Goal: Task Accomplishment & Management: Complete application form

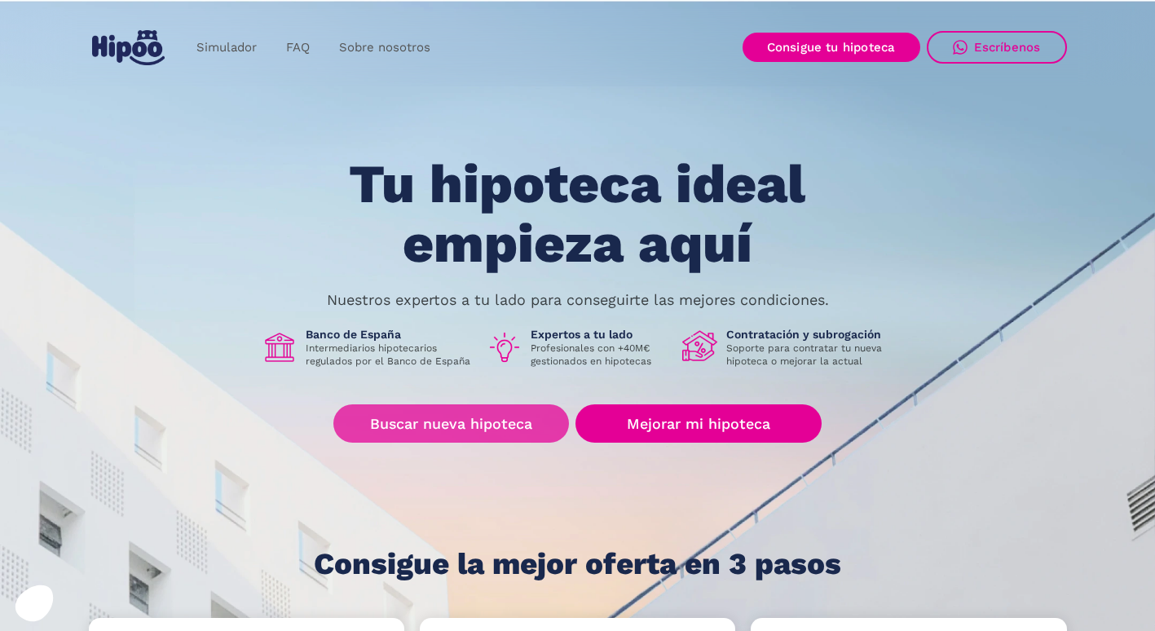
click at [458, 417] on link "Buscar nueva hipoteca" at bounding box center [451, 423] width 236 height 38
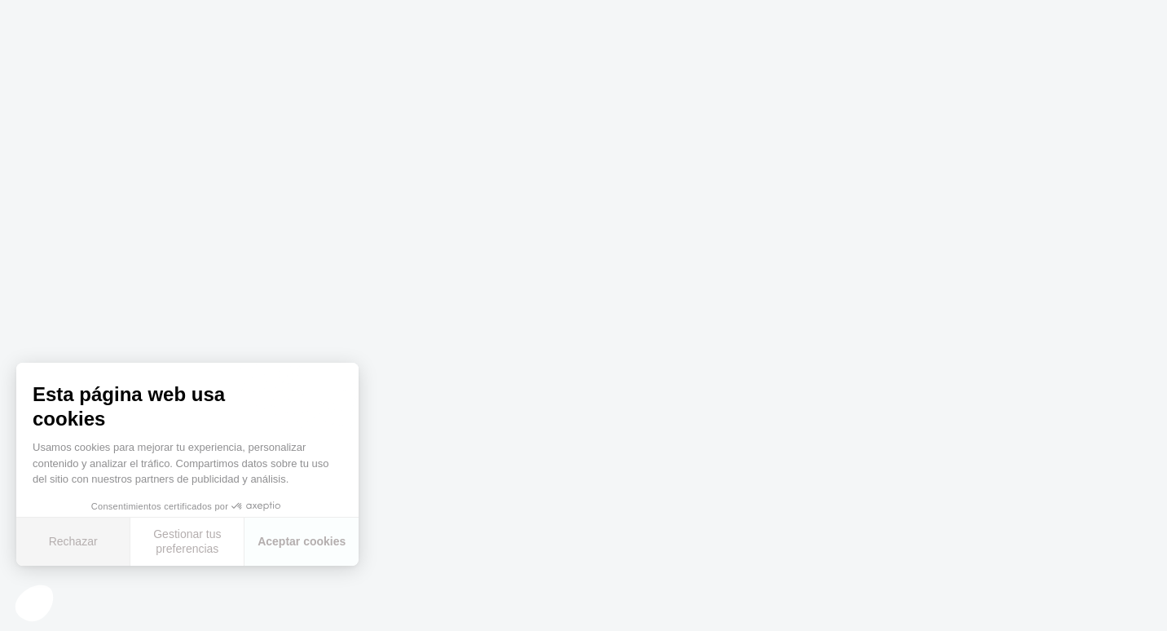
click at [81, 540] on button "Rechazar" at bounding box center [73, 542] width 114 height 48
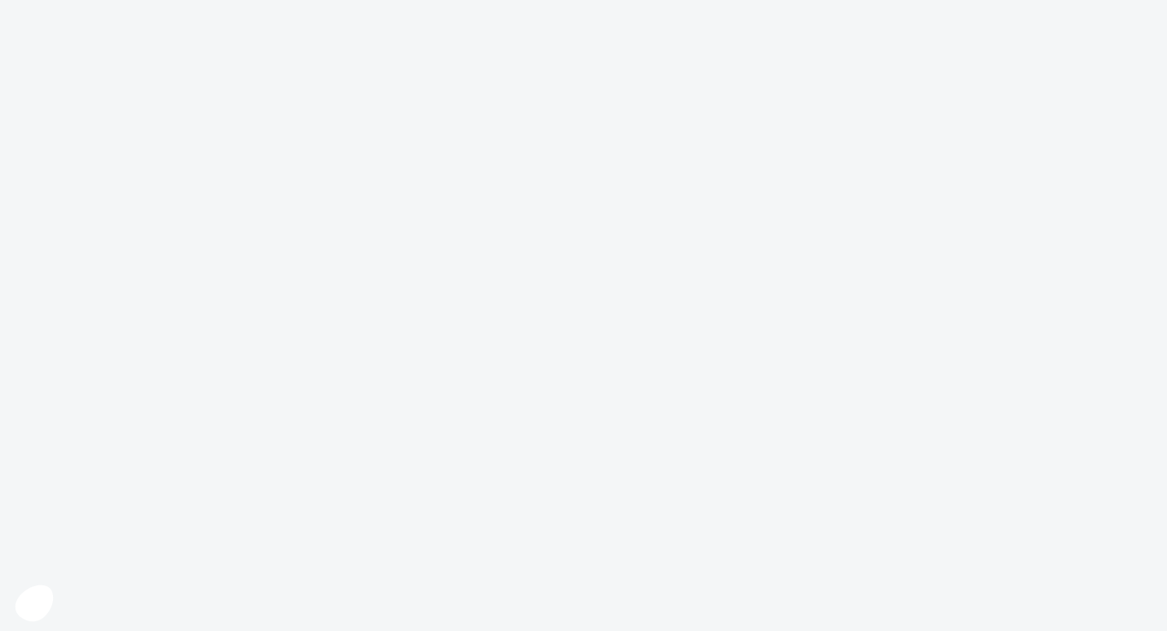
click at [505, 438] on body at bounding box center [583, 315] width 1167 height 631
